Goal: Information Seeking & Learning: Learn about a topic

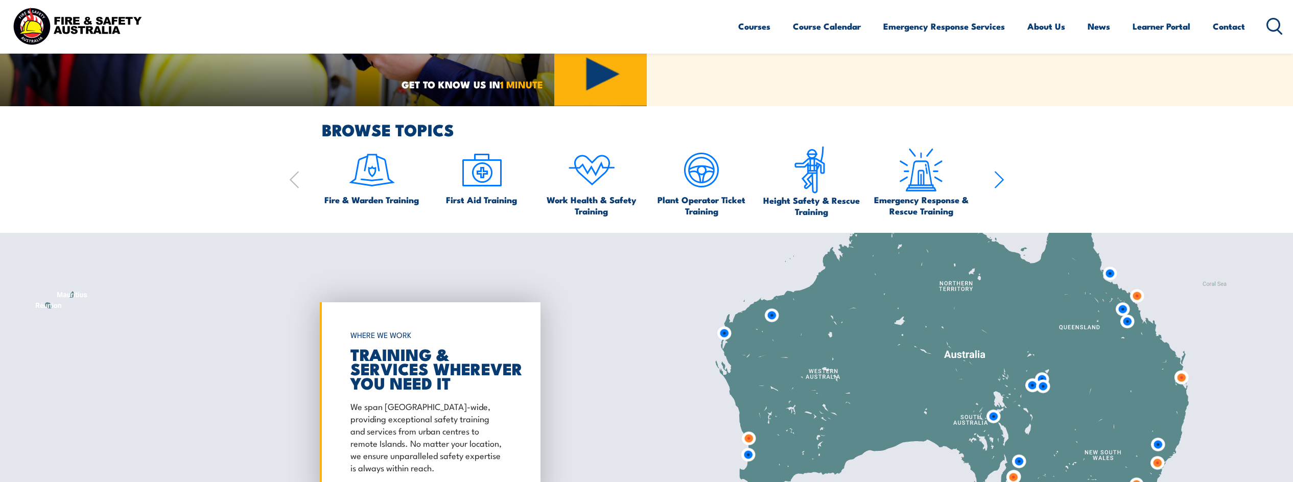
scroll to position [609, 0]
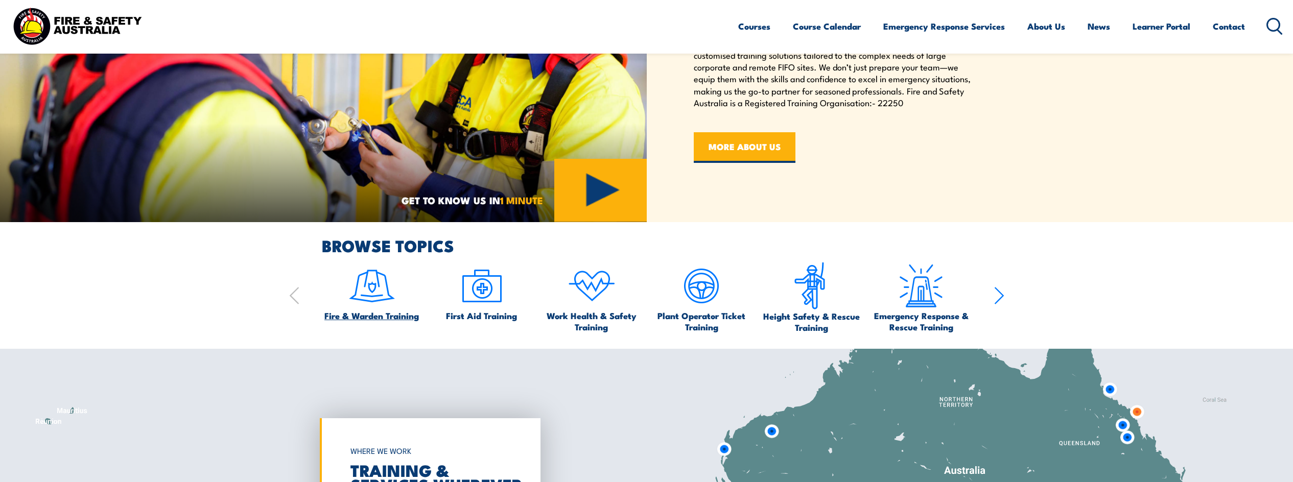
click at [367, 292] on img at bounding box center [372, 286] width 48 height 48
click at [358, 319] on span "Fire & Warden Training" at bounding box center [371, 315] width 94 height 11
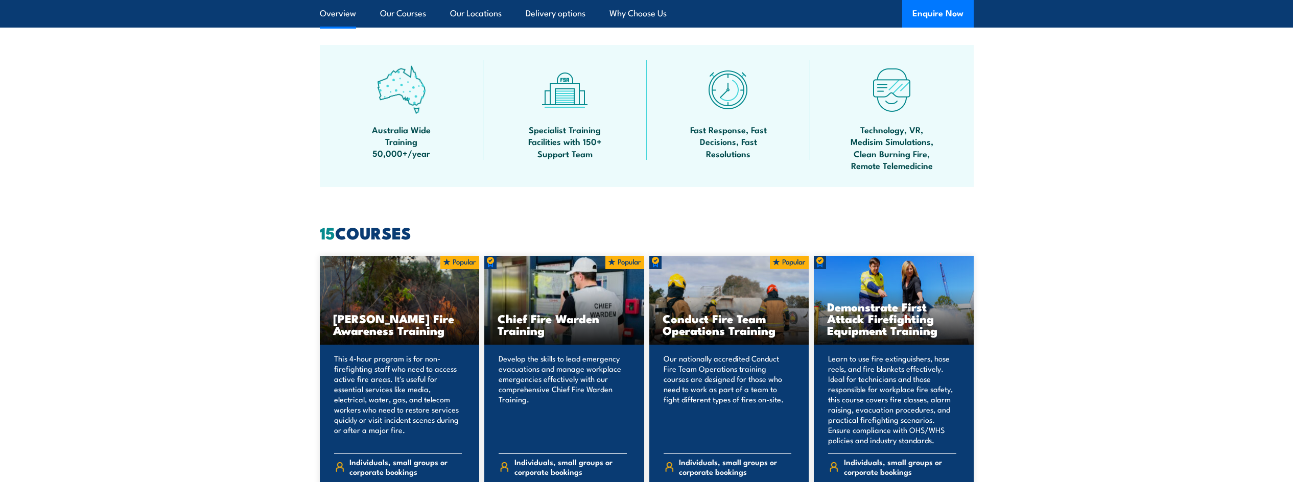
scroll to position [664, 0]
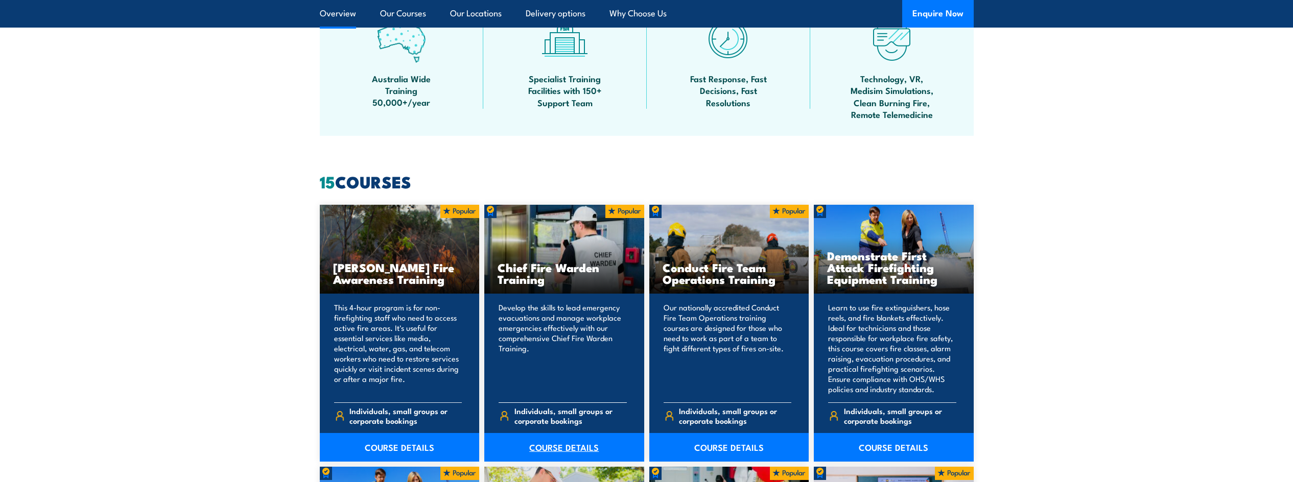
click at [560, 444] on link "COURSE DETAILS" at bounding box center [564, 447] width 160 height 29
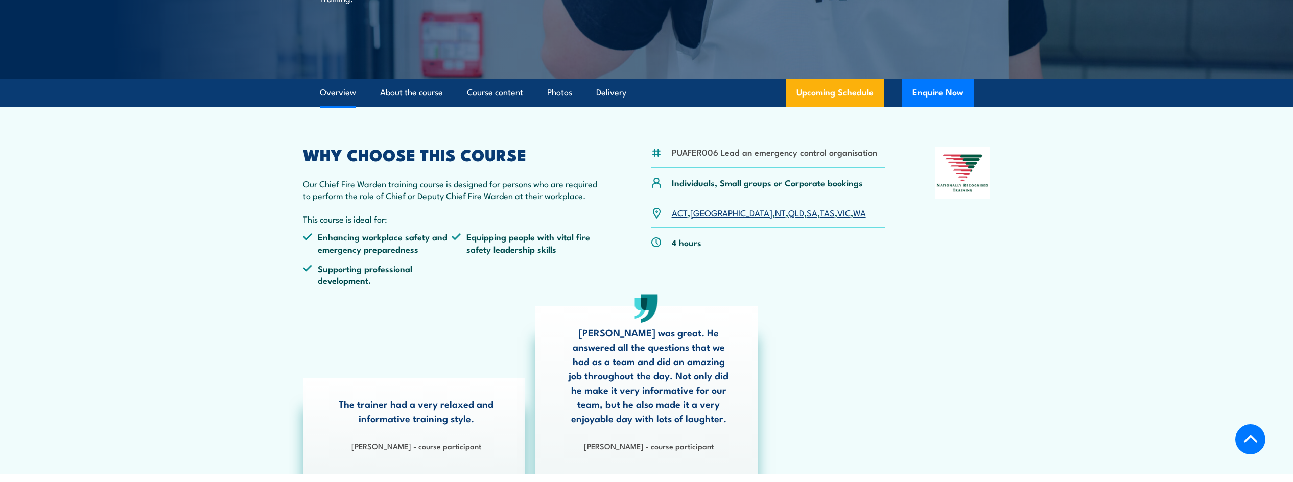
scroll to position [153, 0]
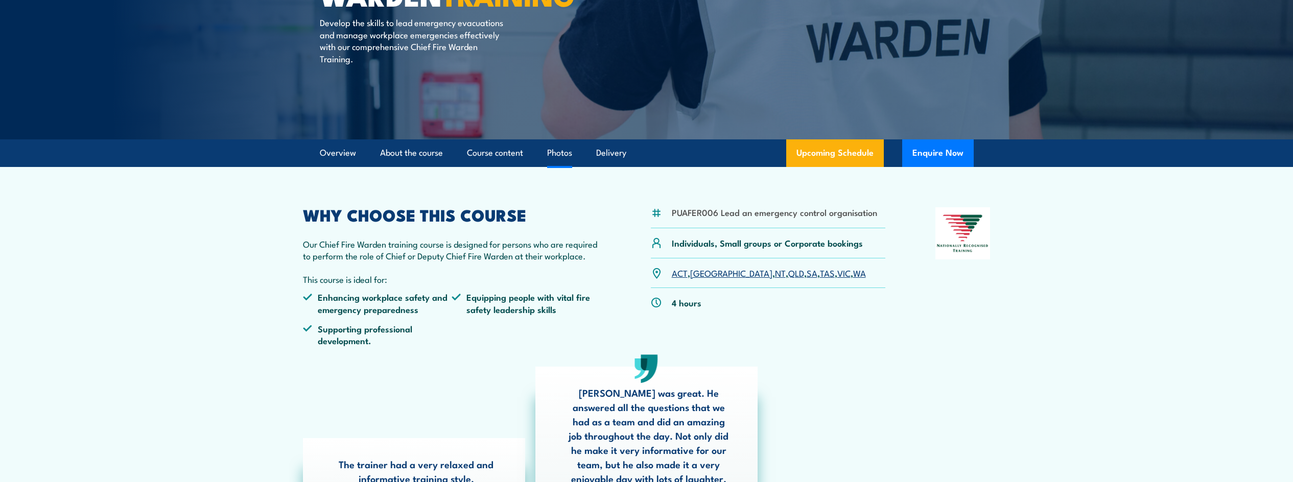
click at [563, 155] on link "Photos" at bounding box center [559, 152] width 25 height 27
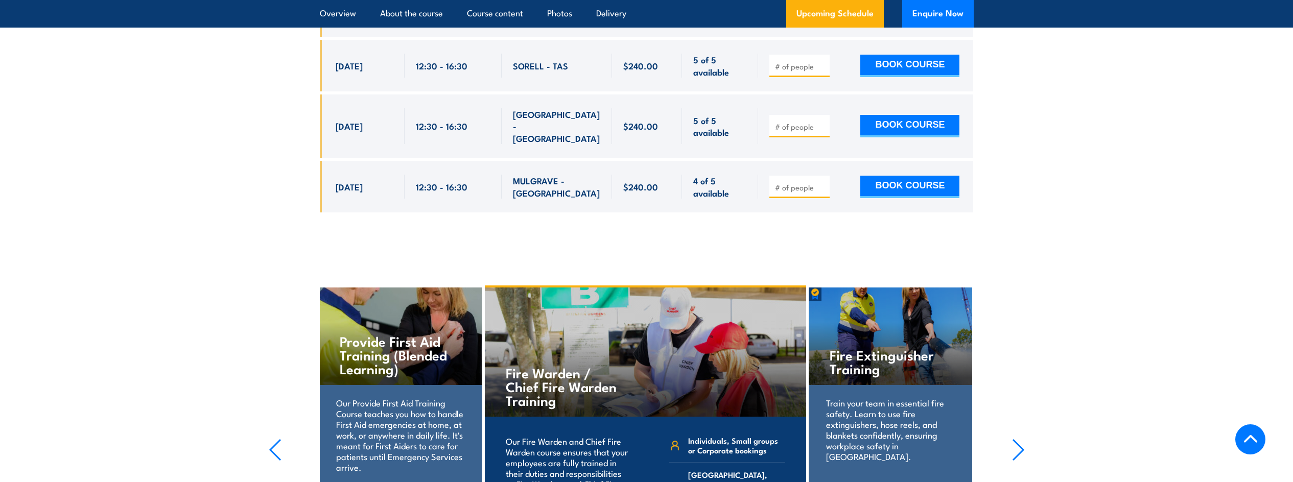
scroll to position [4232, 0]
